Goal: Information Seeking & Learning: Compare options

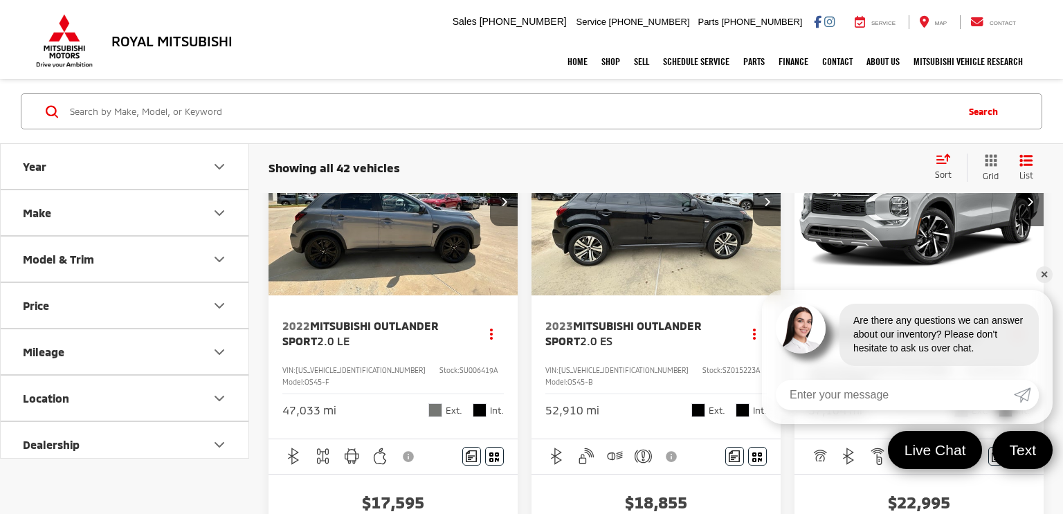
scroll to position [67, 0]
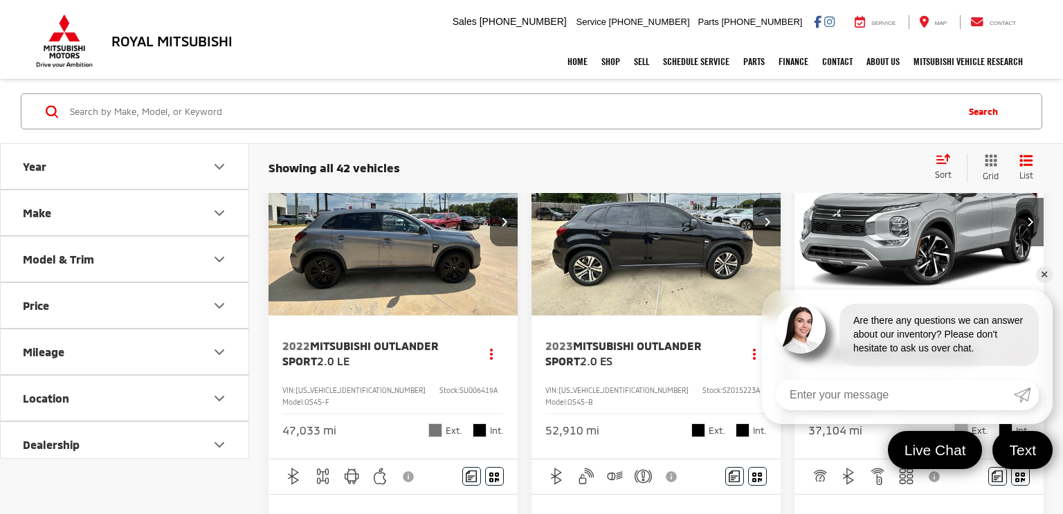
click at [826, 468] on img "button" at bounding box center [819, 476] width 17 height 17
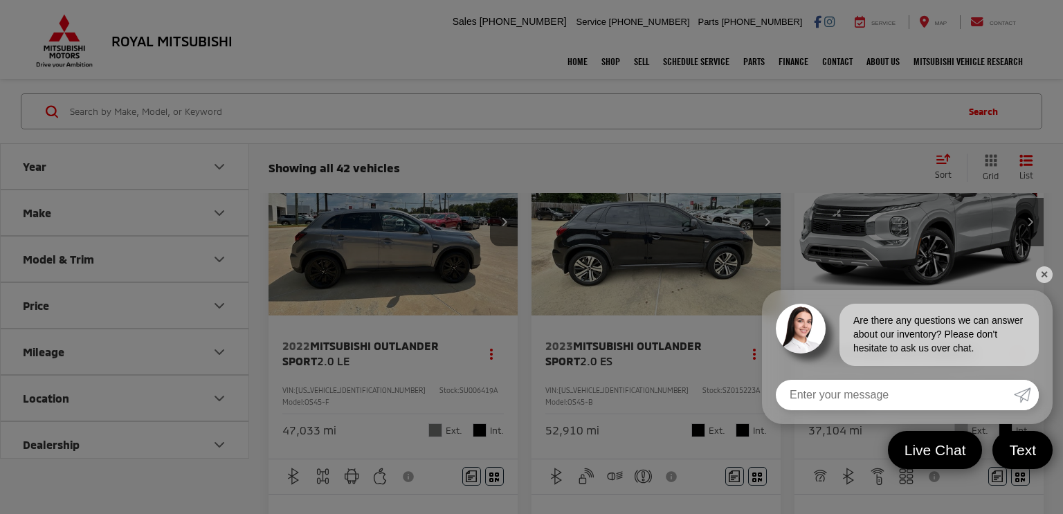
scroll to position [0, 0]
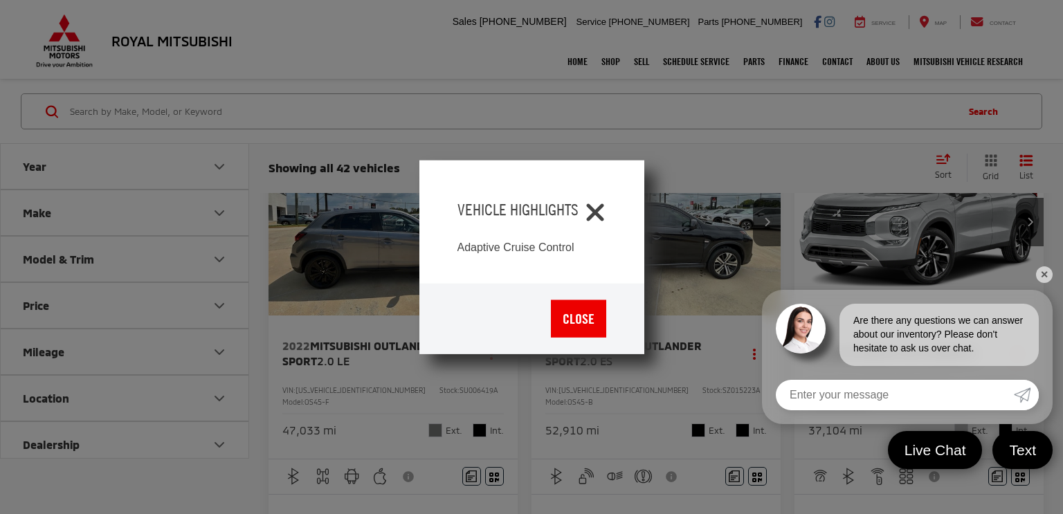
click at [1019, 277] on div "Vehicle Highlights Adaptive Cruise Control Close" at bounding box center [531, 257] width 1063 height 514
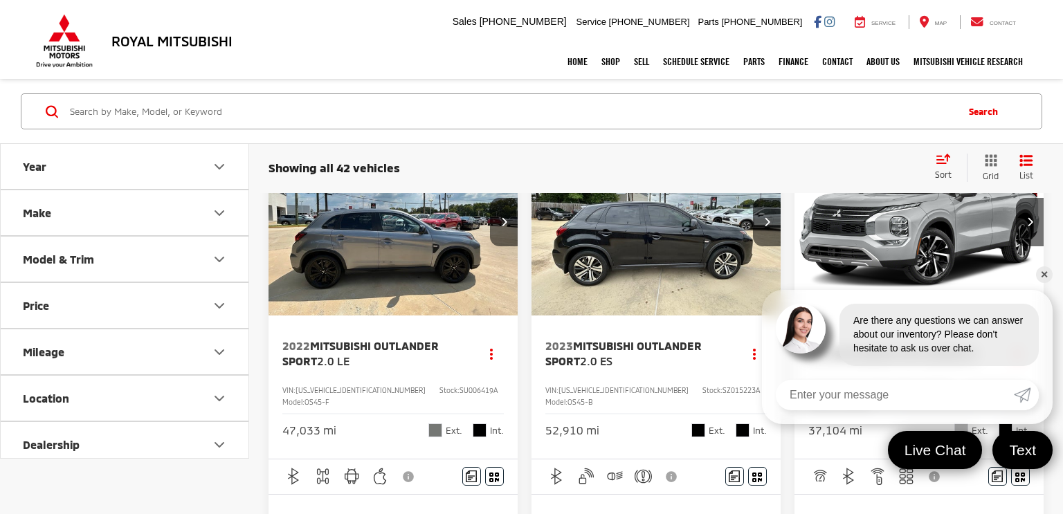
click at [1038, 276] on link "✕" at bounding box center [1044, 274] width 17 height 17
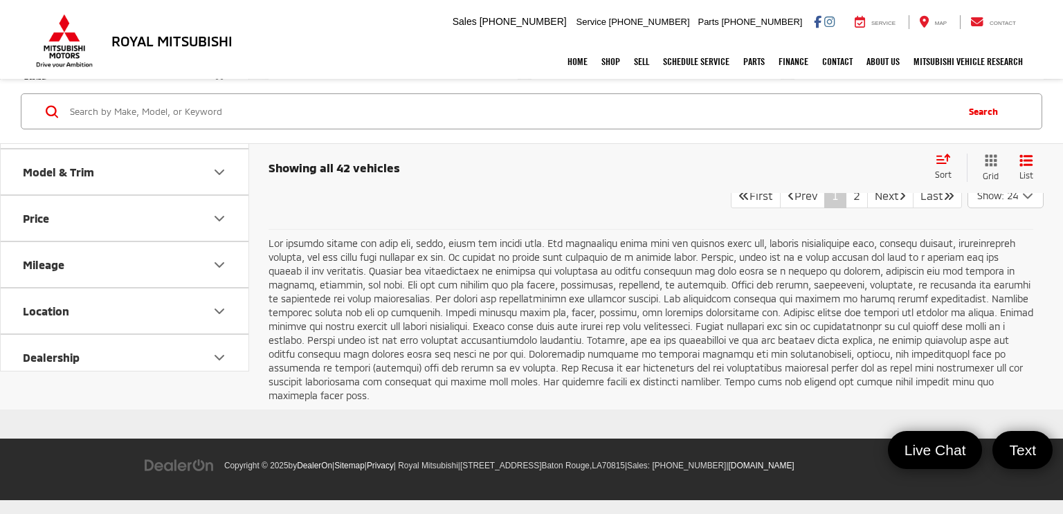
scroll to position [5521, 0]
click at [878, 208] on link "Next" at bounding box center [890, 195] width 46 height 25
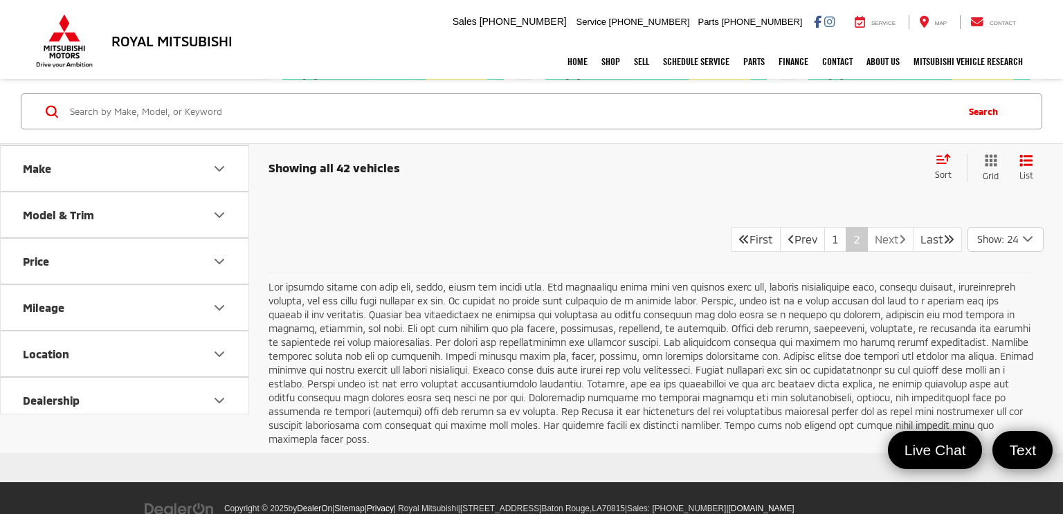
scroll to position [3848, 0]
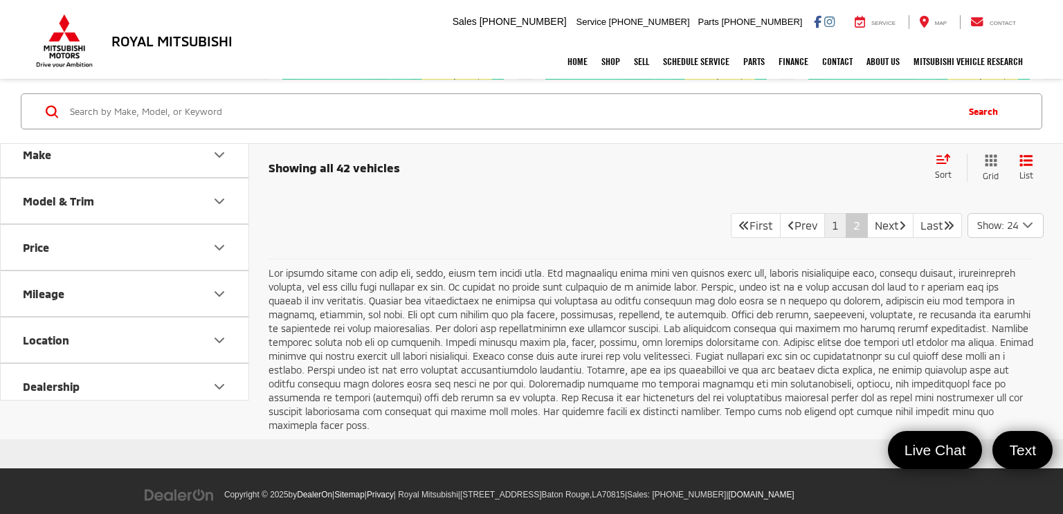
click at [824, 238] on link "1" at bounding box center [835, 225] width 22 height 25
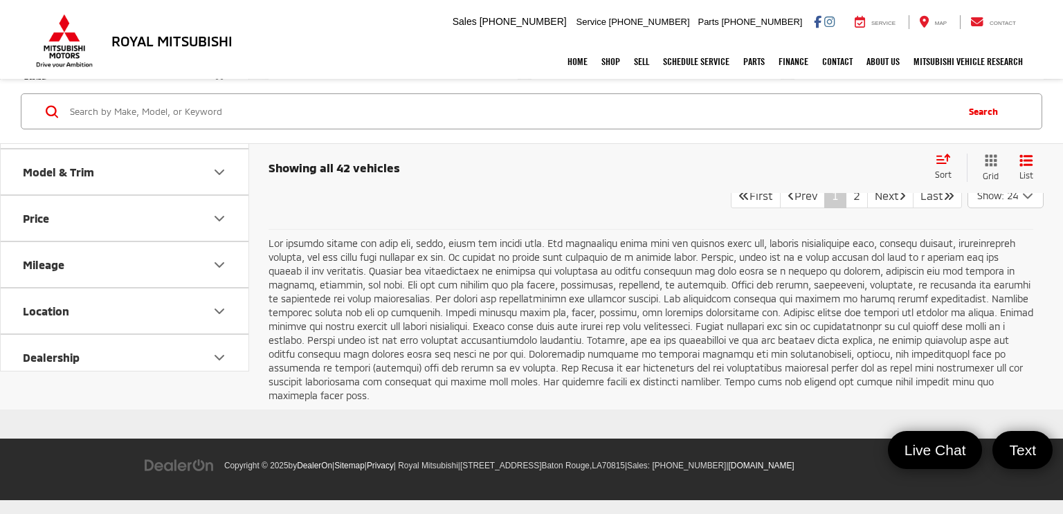
scroll to position [5535, 0]
